Goal: Task Accomplishment & Management: Use online tool/utility

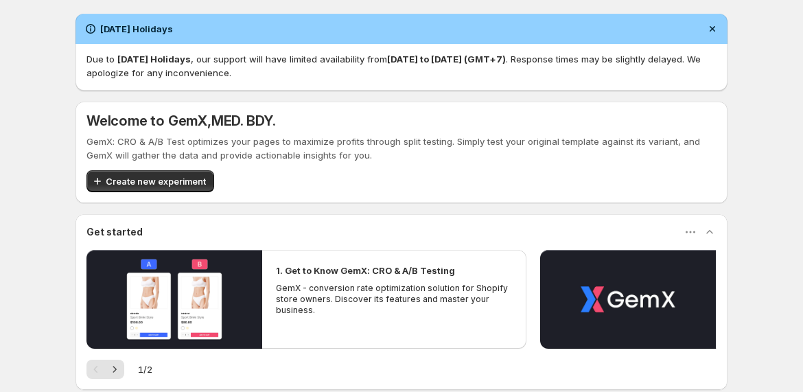
scroll to position [170, 0]
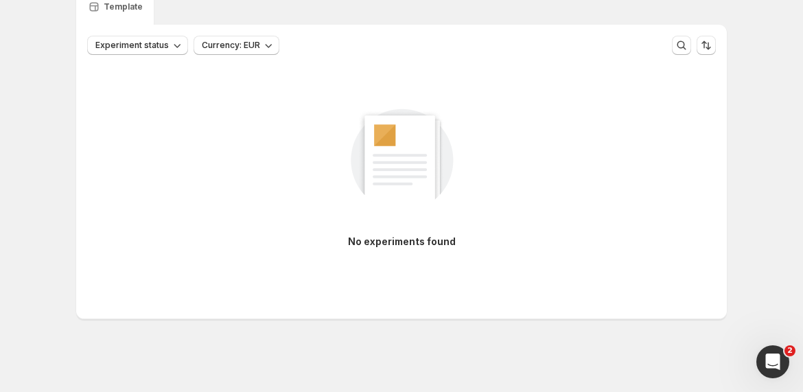
scroll to position [170, 0]
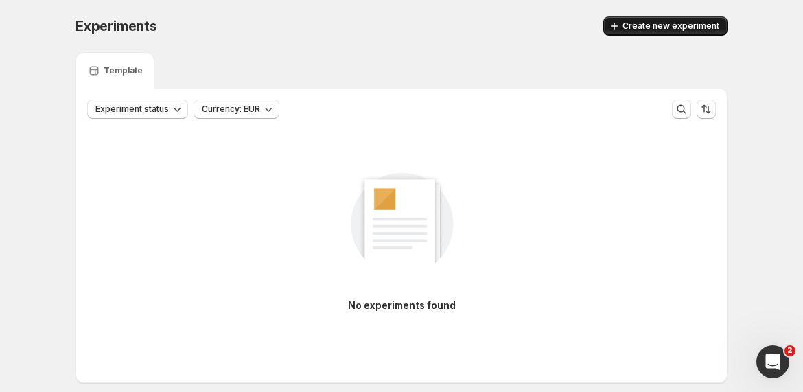
click at [642, 21] on span "Create new experiment" at bounding box center [670, 26] width 97 height 11
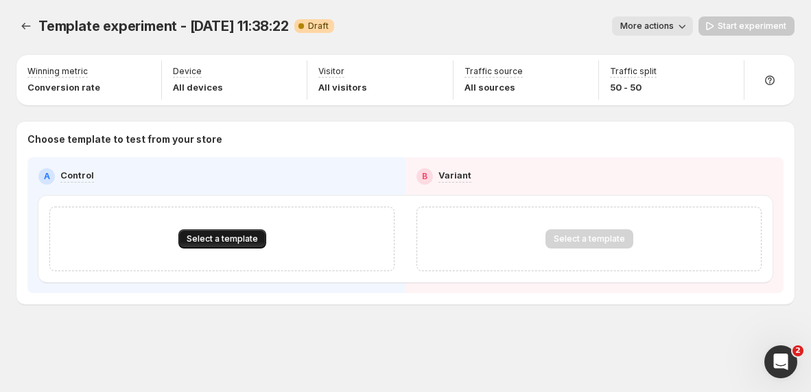
click at [204, 239] on span "Select a template" at bounding box center [222, 238] width 71 height 11
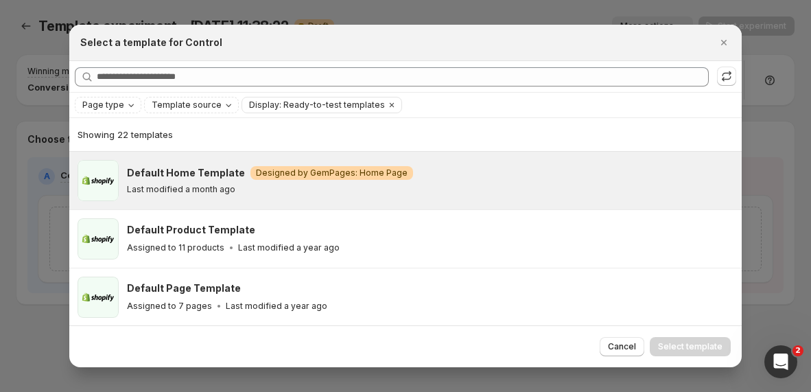
click at [495, 185] on div "Last modified a month ago" at bounding box center [428, 189] width 602 height 11
click at [689, 344] on span "Select template" at bounding box center [690, 346] width 64 height 11
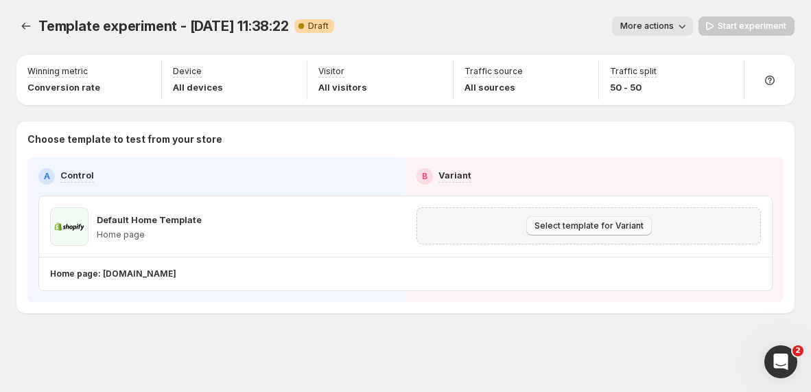
click at [550, 227] on span "Select template for Variant" at bounding box center [588, 225] width 109 height 11
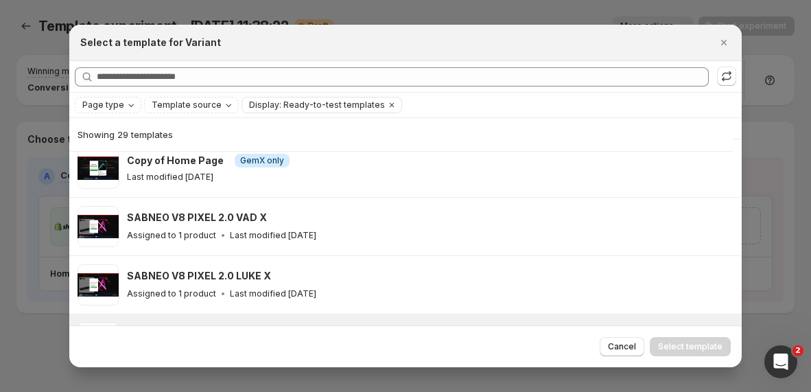
scroll to position [378, 0]
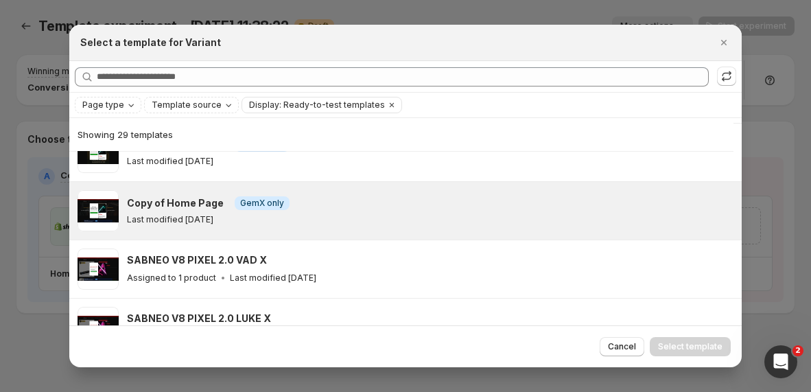
click at [364, 205] on div "Copy of Home Page Info GemX only" at bounding box center [428, 203] width 602 height 14
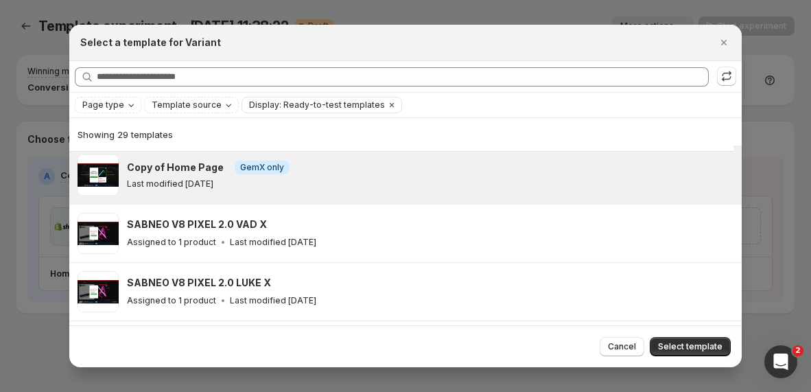
scroll to position [394, 0]
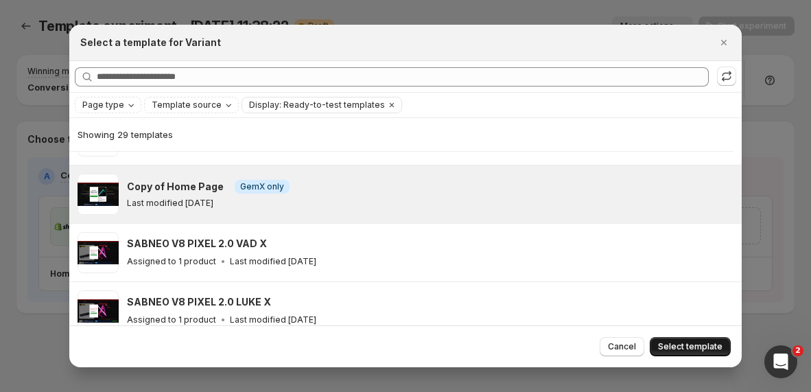
click at [682, 342] on span "Select template" at bounding box center [690, 346] width 64 height 11
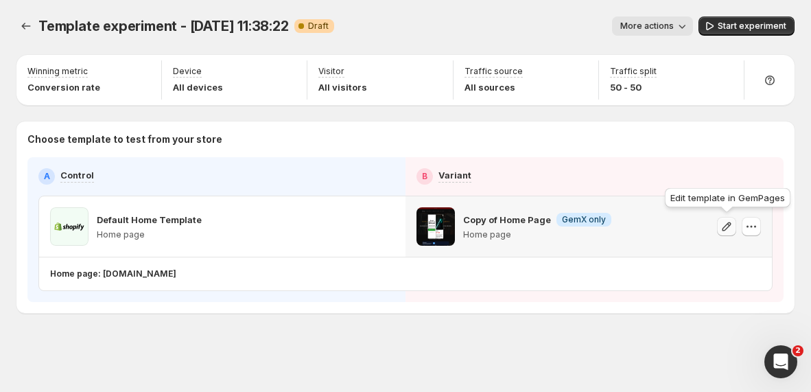
click at [727, 224] on icon "button" at bounding box center [727, 226] width 14 height 14
